Goal: Information Seeking & Learning: Learn about a topic

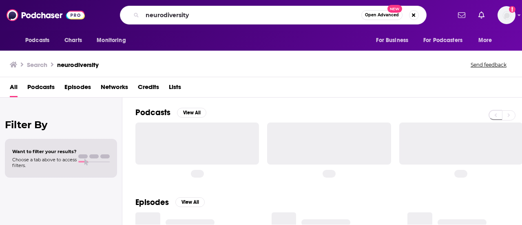
click at [163, 19] on input "neurodiversity" at bounding box center [251, 15] width 219 height 13
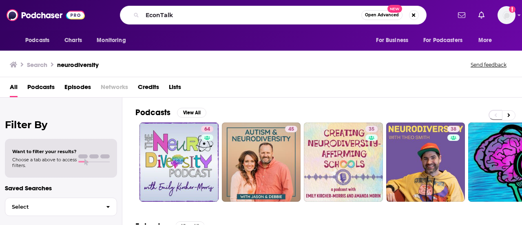
type input "EconTalk"
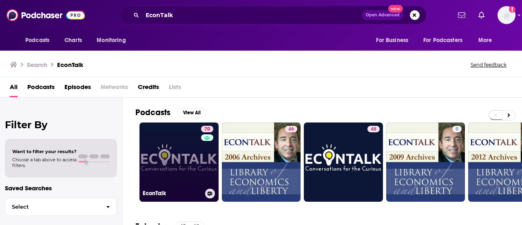
click at [197, 160] on link "70 EconTalk" at bounding box center [178, 161] width 79 height 79
